Goal: Transaction & Acquisition: Subscribe to service/newsletter

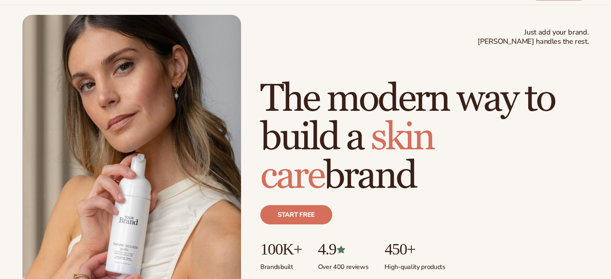
scroll to position [80, 0]
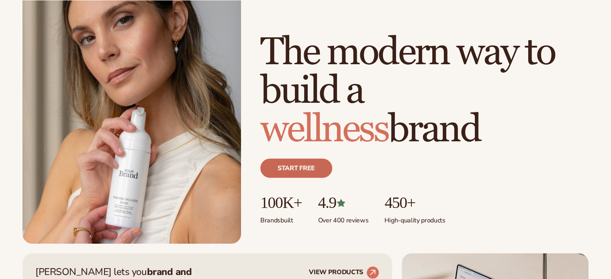
click at [294, 170] on link "Start free" at bounding box center [296, 168] width 72 height 19
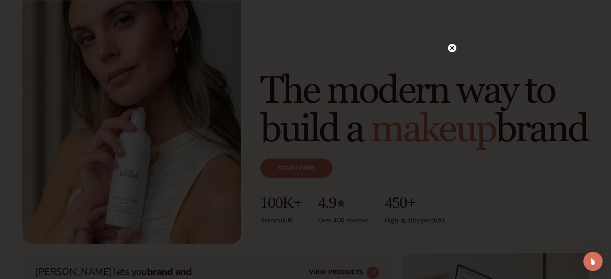
click at [453, 46] on circle at bounding box center [452, 48] width 8 height 8
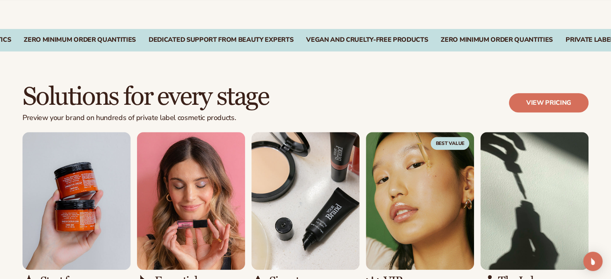
scroll to position [683, 0]
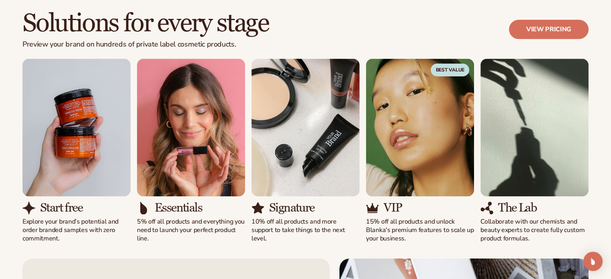
click at [331, 164] on img "3 / 5" at bounding box center [305, 128] width 108 height 138
click at [411, 235] on p "15% off all products and unlock Blanka's premium features to scale up your busi…" at bounding box center [420, 230] width 108 height 25
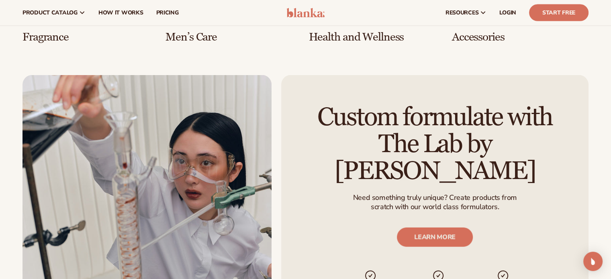
scroll to position [1687, 0]
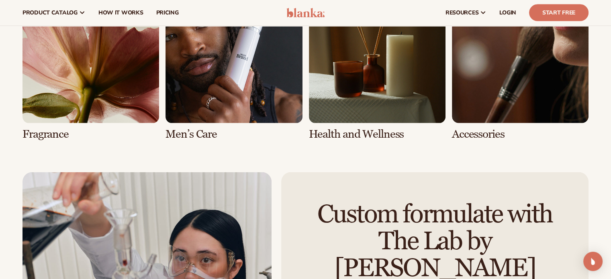
click at [261, 95] on link "6 / 8" at bounding box center [234, 63] width 137 height 154
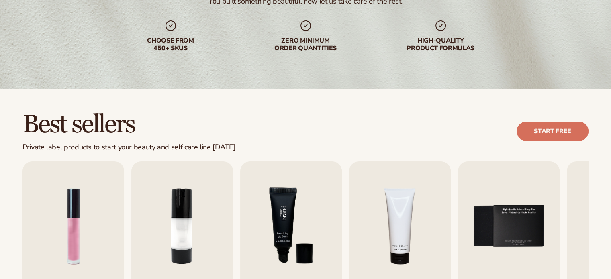
scroll to position [241, 0]
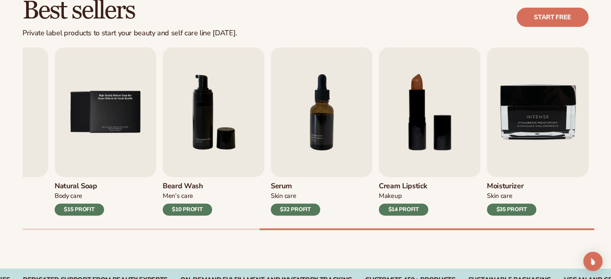
drag, startPoint x: 429, startPoint y: 249, endPoint x: 423, endPoint y: 249, distance: 6.8
click at [424, 251] on div "Best sellers Private label products to start your beauty and self care line tod…" at bounding box center [305, 122] width 611 height 294
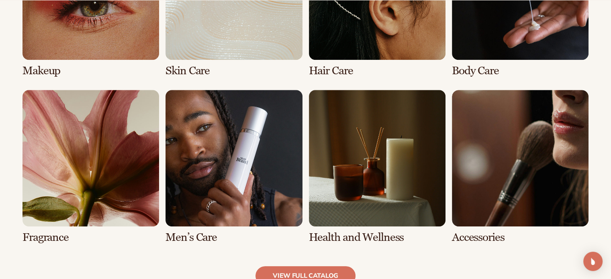
scroll to position [683, 0]
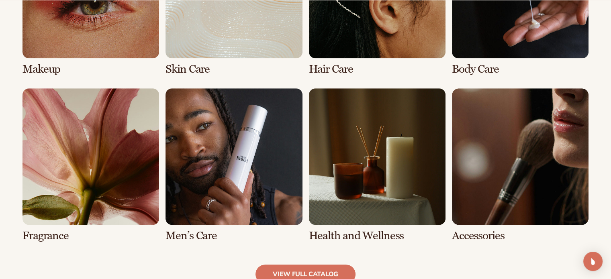
click at [248, 159] on link "6 / 8" at bounding box center [234, 165] width 137 height 154
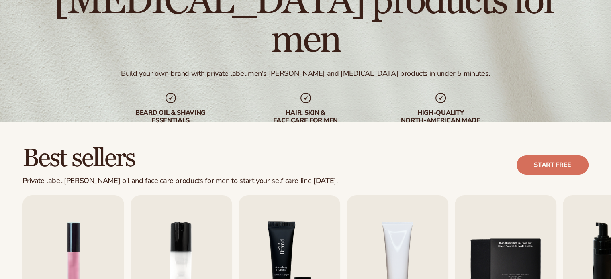
scroll to position [241, 0]
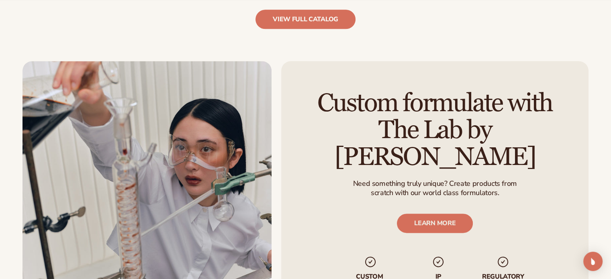
scroll to position [924, 0]
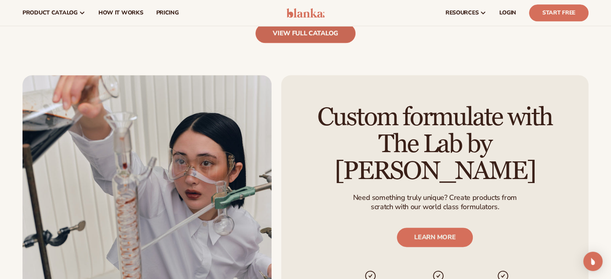
click at [298, 33] on link "view full catalog" at bounding box center [306, 33] width 100 height 19
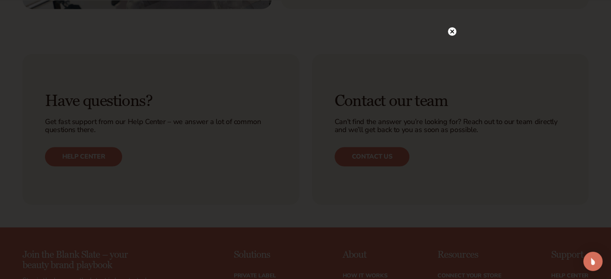
scroll to position [1326, 0]
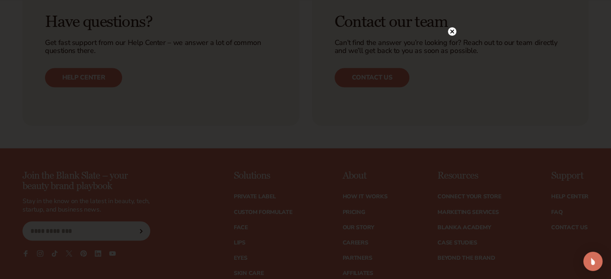
click at [450, 31] on circle at bounding box center [452, 31] width 8 height 8
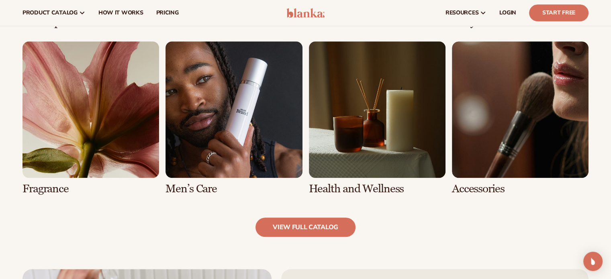
scroll to position [603, 0]
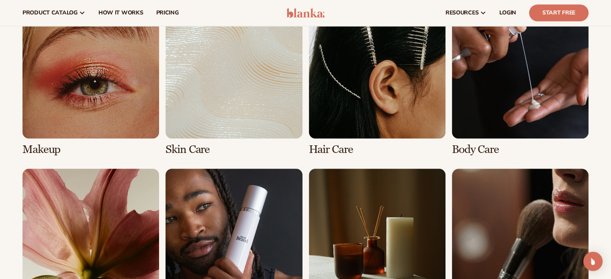
click at [415, 100] on link "3 / 8" at bounding box center [377, 79] width 137 height 154
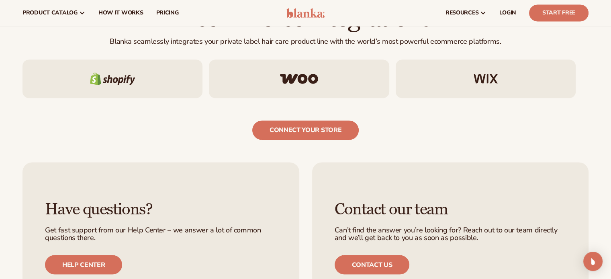
scroll to position [1245, 0]
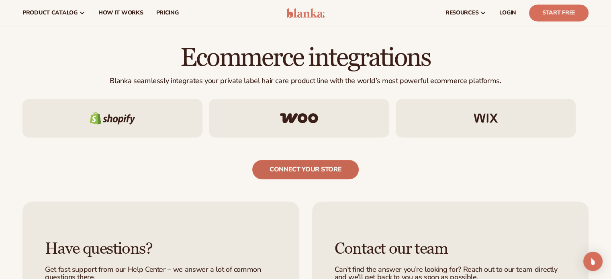
click at [309, 173] on link "connect your store" at bounding box center [305, 169] width 106 height 19
